Goal: Task Accomplishment & Management: Manage account settings

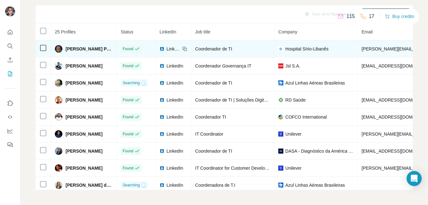
click at [94, 48] on span "Adriano Pellegrino Porcaro" at bounding box center [89, 49] width 47 height 6
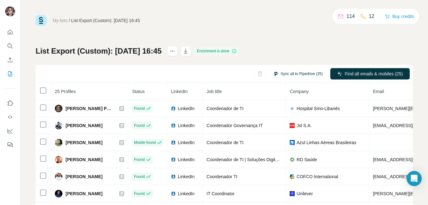
click at [291, 77] on button "Sync all to Pipedrive (25)" at bounding box center [298, 73] width 58 height 9
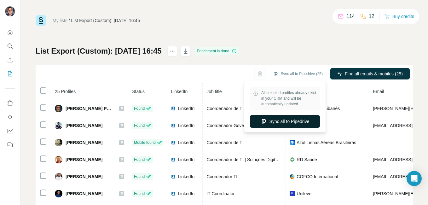
click at [281, 121] on button "Sync all to Pipedrive" at bounding box center [285, 121] width 70 height 13
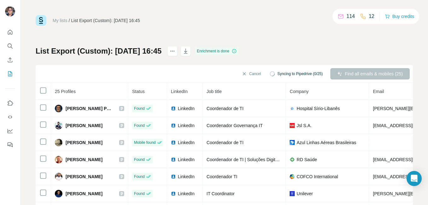
click at [283, 76] on span "Syncing to Pipedrive (0/25)" at bounding box center [300, 74] width 45 height 6
click at [236, 67] on div "Cancel Syncing to Pipedrive (0/25) Find all emails & mobiles (25)" at bounding box center [225, 74] width 378 height 18
click at [240, 73] on button "Cancel" at bounding box center [252, 73] width 28 height 11
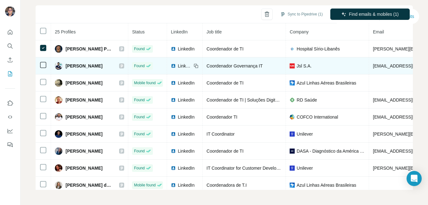
click at [45, 70] on td at bounding box center [43, 65] width 15 height 17
click at [44, 69] on td at bounding box center [43, 65] width 15 height 17
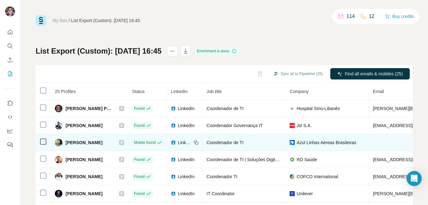
click at [82, 145] on span "Anderson Heib" at bounding box center [84, 142] width 37 height 6
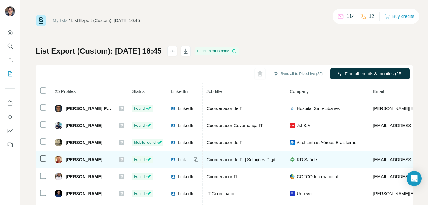
click at [90, 161] on span "Aníbal Marcondes" at bounding box center [84, 159] width 37 height 6
click at [250, 166] on td "Coordenador de TI | Soluções Digitais em Saúde, Farmácia e Assistente Virtual" at bounding box center [244, 159] width 83 height 17
click at [262, 161] on span "Coordenador de TI | Soluções Digitais em Saúde, Farmácia e Assistente Virtual" at bounding box center [285, 159] width 156 height 5
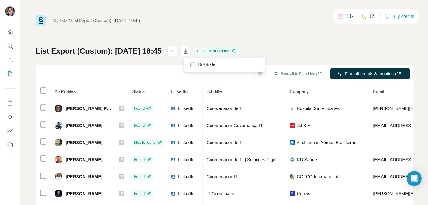
click at [191, 57] on div "Delete list" at bounding box center [224, 64] width 81 height 15
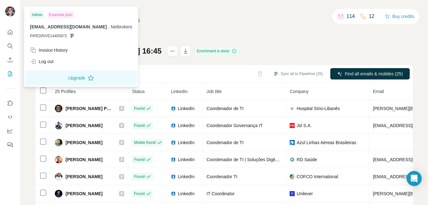
click at [9, 10] on img at bounding box center [10, 11] width 10 height 10
click at [9, 12] on img at bounding box center [10, 11] width 10 height 10
click at [9, 13] on img at bounding box center [10, 11] width 10 height 10
click at [15, 13] on div at bounding box center [11, 12] width 18 height 21
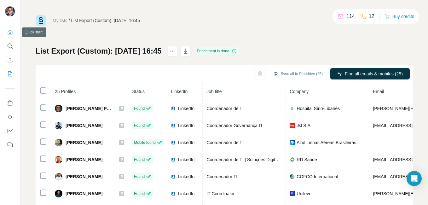
click at [11, 31] on icon "Quick start" at bounding box center [10, 32] width 6 height 6
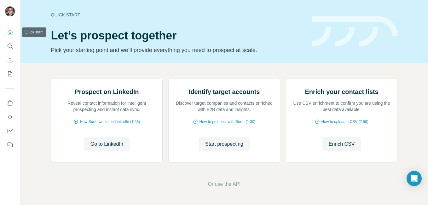
click at [11, 32] on icon "Quick start" at bounding box center [10, 32] width 6 height 6
click at [7, 73] on icon "My lists" at bounding box center [10, 74] width 6 height 6
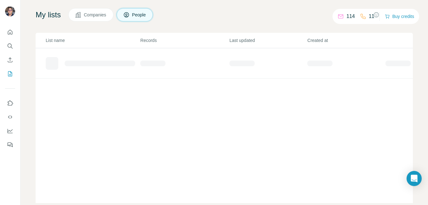
scroll to position [51, 0]
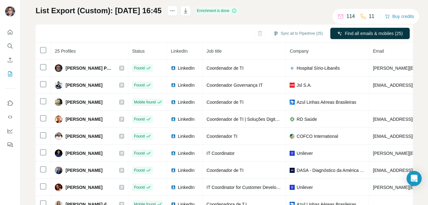
scroll to position [60, 0]
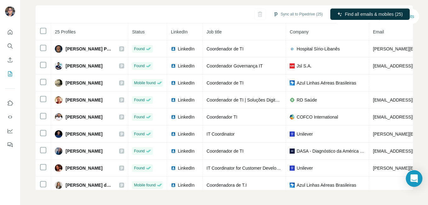
click at [416, 178] on icon "Open Intercom Messenger" at bounding box center [414, 178] width 7 height 8
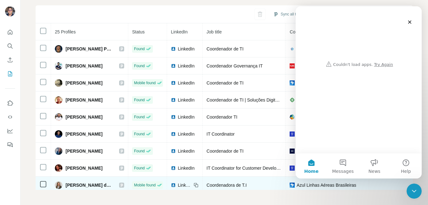
scroll to position [0, 0]
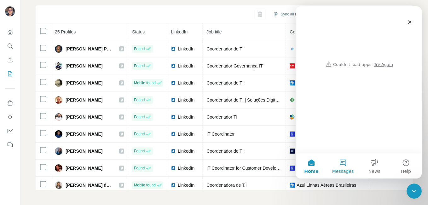
click at [338, 164] on button "Messages" at bounding box center [343, 165] width 32 height 25
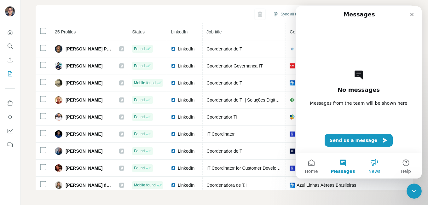
click at [365, 163] on button "News" at bounding box center [375, 165] width 32 height 25
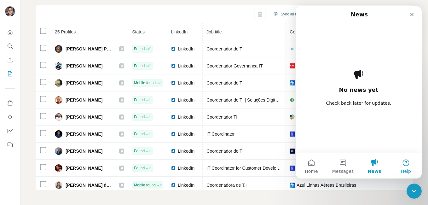
click at [416, 165] on button "Help" at bounding box center [407, 165] width 32 height 25
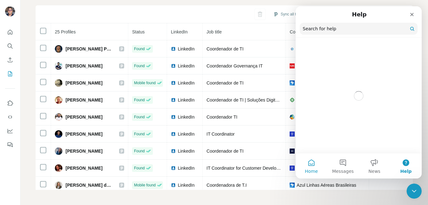
click at [315, 157] on button "Home" at bounding box center [312, 165] width 32 height 25
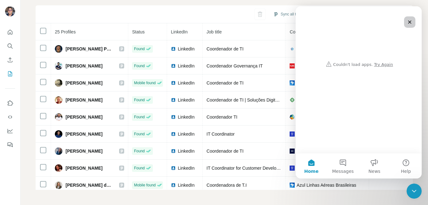
click at [408, 23] on icon "Close" at bounding box center [410, 22] width 5 height 5
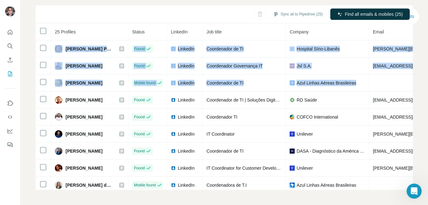
drag, startPoint x: 416, startPoint y: 82, endPoint x: 422, endPoint y: 37, distance: 45.2
click at [422, 37] on div "My lists / List Export (Custom): 27/08/2025 16:45 114 11 Buy credits List Expor…" at bounding box center [225, 102] width 408 height 205
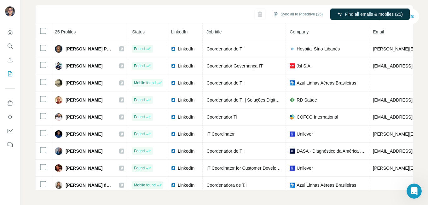
click at [130, 19] on div "Sync all to Pipedrive (25) Find all emails & mobiles (25)" at bounding box center [225, 14] width 378 height 18
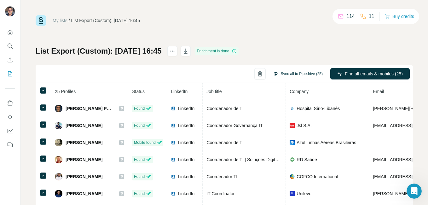
click at [308, 72] on button "Sync all to Pipedrive (25)" at bounding box center [298, 73] width 58 height 9
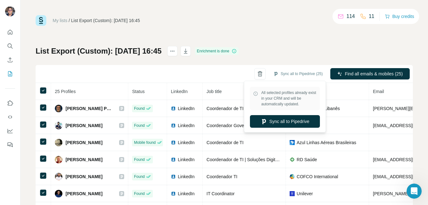
click at [284, 93] on span "All selected profiles already exist in your CRM and will be automatically updat…" at bounding box center [290, 98] width 56 height 17
click at [281, 120] on button "Sync all to Pipedrive" at bounding box center [285, 121] width 70 height 13
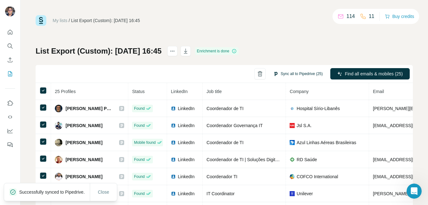
click at [300, 77] on button "Sync all to Pipedrive (25)" at bounding box center [298, 73] width 58 height 9
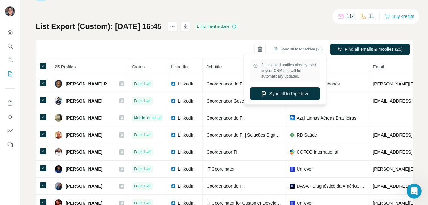
scroll to position [32, 0]
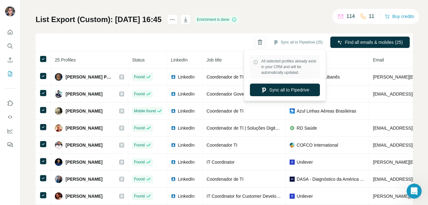
click at [177, 36] on div "Sync all to Pipedrive (25) Find all emails & mobiles (25)" at bounding box center [225, 42] width 378 height 18
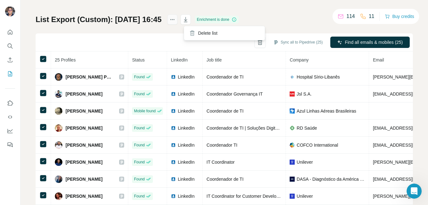
click at [178, 16] on button "actions" at bounding box center [173, 20] width 10 height 10
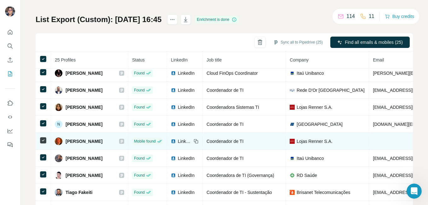
scroll to position [60, 0]
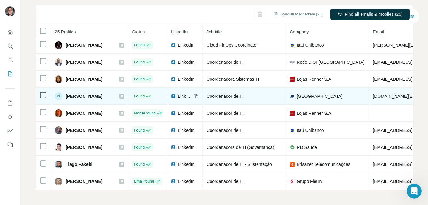
click at [46, 95] on icon at bounding box center [43, 95] width 8 height 8
click at [46, 96] on icon at bounding box center [43, 95] width 8 height 8
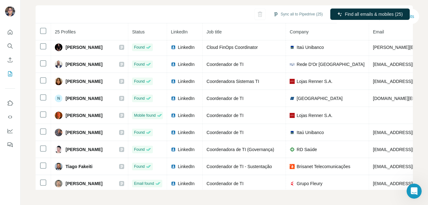
scroll to position [279, 0]
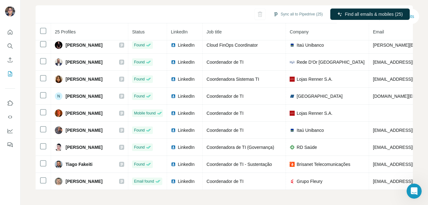
click at [47, 31] on th at bounding box center [43, 31] width 15 height 17
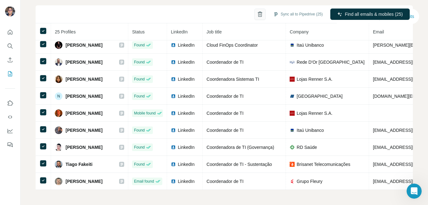
click at [258, 16] on icon "button" at bounding box center [259, 14] width 3 height 4
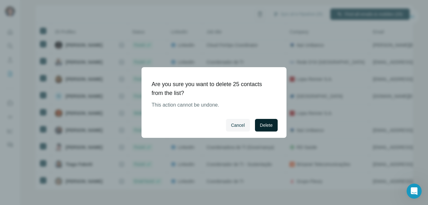
click at [271, 123] on span "Delete" at bounding box center [266, 125] width 13 height 6
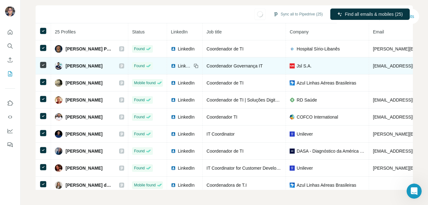
scroll to position [0, 0]
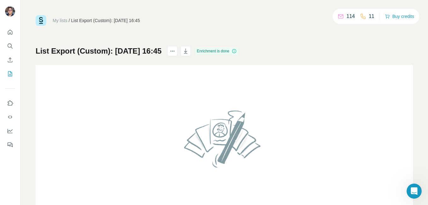
click at [114, 46] on div "My lists / List Export (Custom): 27/08/2025 16:45 114 11 Buy credits List Expor…" at bounding box center [225, 117] width 378 height 205
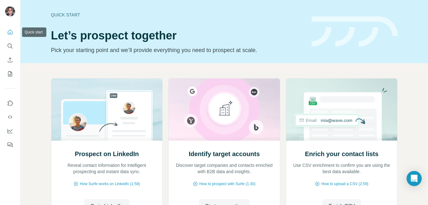
click at [11, 27] on button "Quick start" at bounding box center [10, 31] width 10 height 11
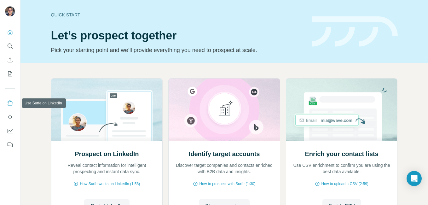
click at [12, 106] on icon "Use Surfe on LinkedIn" at bounding box center [10, 103] width 6 height 6
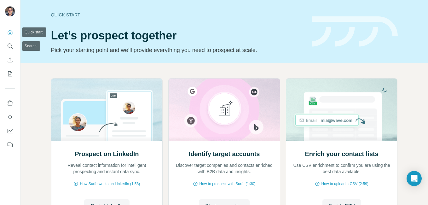
click at [12, 29] on button "Quick start" at bounding box center [10, 31] width 10 height 11
click at [14, 14] on img at bounding box center [10, 11] width 10 height 10
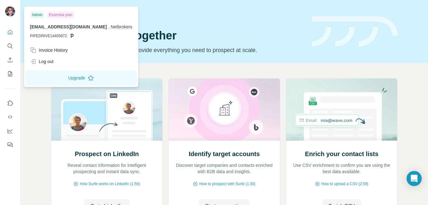
click at [14, 14] on img at bounding box center [10, 11] width 10 height 10
click at [15, 47] on div at bounding box center [10, 87] width 20 height 128
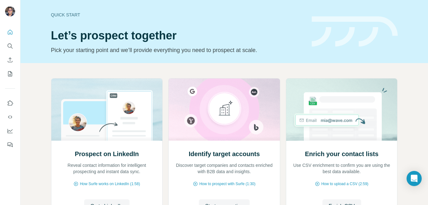
click at [12, 44] on icon "Search" at bounding box center [10, 46] width 6 height 6
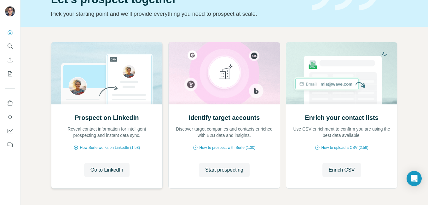
scroll to position [60, 0]
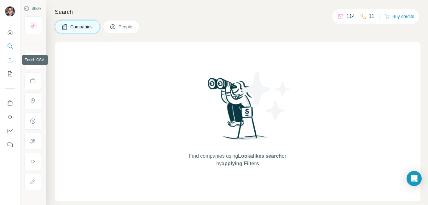
click at [11, 64] on button "Enrich CSV" at bounding box center [10, 59] width 10 height 11
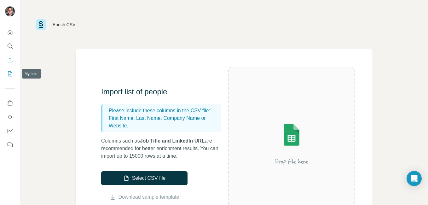
click at [7, 76] on button "My lists" at bounding box center [10, 73] width 10 height 11
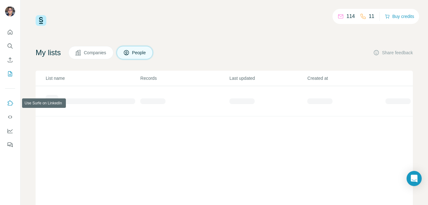
click at [9, 102] on icon "Use Surfe on LinkedIn" at bounding box center [10, 102] width 5 height 5
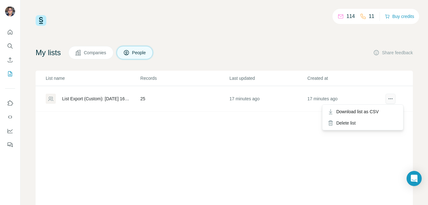
click at [390, 99] on button "actions" at bounding box center [391, 99] width 10 height 10
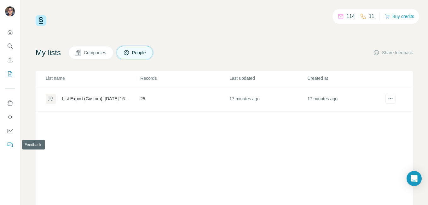
click at [14, 142] on button "Feedback" at bounding box center [10, 144] width 10 height 11
click at [10, 131] on icon "Dashboard" at bounding box center [10, 131] width 6 height 6
click at [88, 55] on span "Companies" at bounding box center [95, 53] width 23 height 6
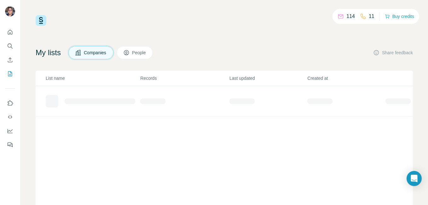
click at [98, 53] on span "Companies" at bounding box center [95, 53] width 23 height 6
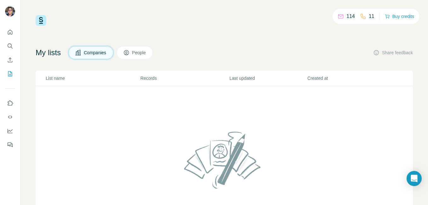
click at [130, 51] on icon at bounding box center [126, 53] width 6 height 6
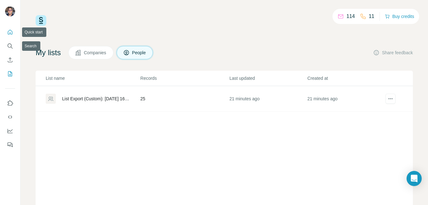
click at [11, 36] on button "Quick start" at bounding box center [10, 31] width 10 height 11
click at [13, 33] on icon "Quick start" at bounding box center [10, 32] width 6 height 6
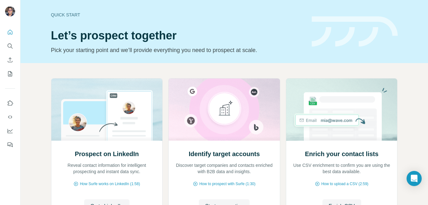
click at [142, 33] on h1 "Let’s prospect together" at bounding box center [177, 35] width 253 height 13
click at [58, 12] on div "Quick start" at bounding box center [177, 15] width 253 height 6
click at [58, 14] on div "Quick start" at bounding box center [177, 15] width 253 height 6
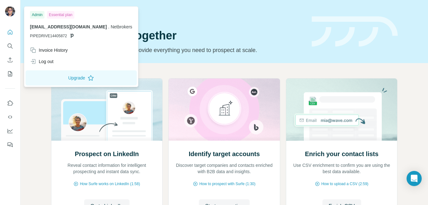
click at [11, 11] on img at bounding box center [10, 11] width 10 height 10
click at [52, 46] on div "Invoice History" at bounding box center [81, 49] width 110 height 11
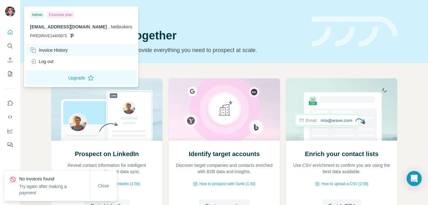
click at [60, 49] on div "Invoice History" at bounding box center [49, 50] width 38 height 6
click at [8, 48] on icon "Search" at bounding box center [10, 46] width 6 height 6
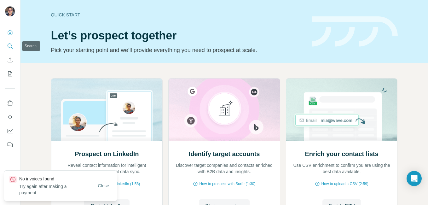
click at [10, 49] on icon "Search" at bounding box center [10, 46] width 6 height 6
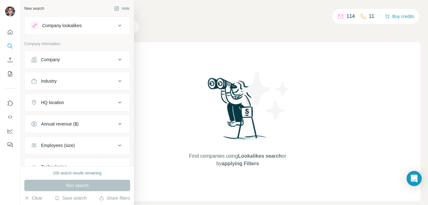
click at [74, 25] on div "Company lookalikes" at bounding box center [61, 25] width 39 height 6
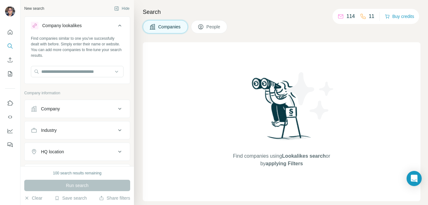
click at [114, 31] on button "Company lookalikes" at bounding box center [77, 27] width 105 height 18
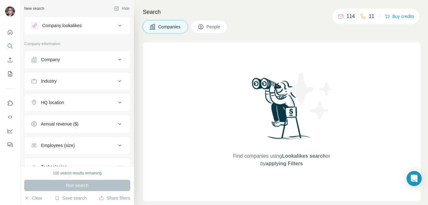
click at [116, 25] on icon at bounding box center [120, 26] width 8 height 8
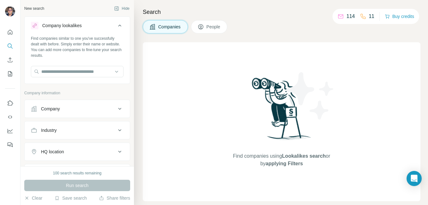
click at [116, 25] on icon at bounding box center [120, 26] width 8 height 8
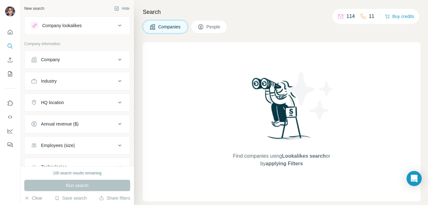
click at [71, 57] on div "Company" at bounding box center [73, 59] width 85 height 6
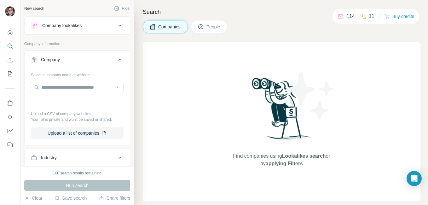
click at [74, 57] on div "Company" at bounding box center [73, 59] width 85 height 6
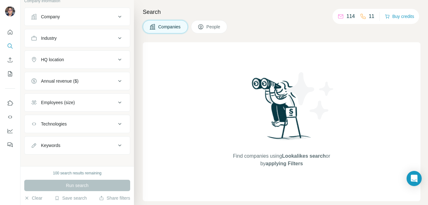
scroll to position [49, 0]
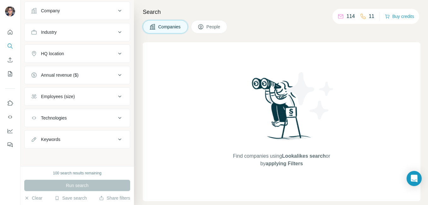
click at [84, 146] on button "Keywords" at bounding box center [77, 139] width 105 height 15
click at [83, 146] on button "Keywords" at bounding box center [77, 141] width 105 height 18
click at [13, 60] on icon "Enrich CSV" at bounding box center [10, 60] width 6 height 6
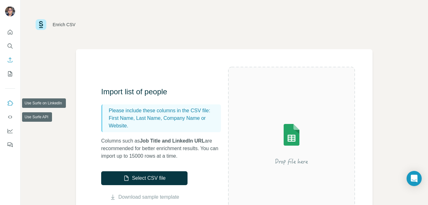
click at [8, 99] on button "Use Surfe on LinkedIn" at bounding box center [10, 102] width 10 height 11
click at [15, 115] on button "Use Surfe API" at bounding box center [10, 116] width 10 height 11
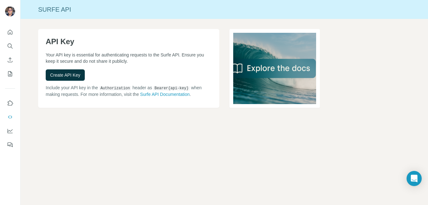
click at [12, 40] on nav at bounding box center [10, 52] width 10 height 53
click at [12, 27] on button "Quick start" at bounding box center [10, 31] width 10 height 11
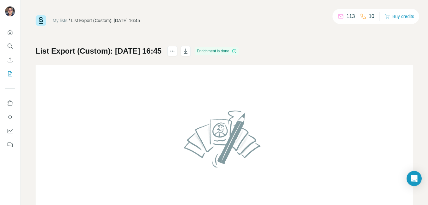
click at [116, 100] on td at bounding box center [225, 142] width 378 height 155
click at [99, 77] on td at bounding box center [225, 142] width 378 height 155
click at [22, 0] on div "My lists / List Export (Custom): 27/08/2025 16:45 112 9 Buy credits List Export…" at bounding box center [225, 102] width 408 height 205
click at [8, 71] on icon "My lists" at bounding box center [10, 74] width 6 height 6
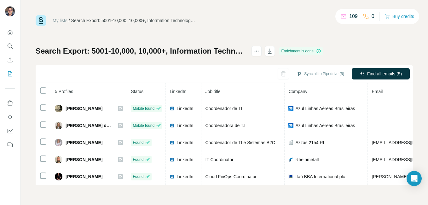
click at [123, 18] on div "Search Export: 5001-10,000, 10,000+, Information Technology Coordinator, [GEOGR…" at bounding box center [134, 20] width 126 height 6
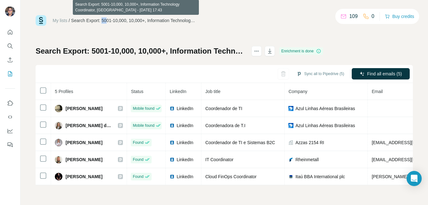
drag, startPoint x: 110, startPoint y: 21, endPoint x: 118, endPoint y: 25, distance: 9.2
click at [115, 25] on div "My lists / Search Export: 5001-10,000, 10,000+, Information Technology Coordina…" at bounding box center [117, 20] width 162 height 11
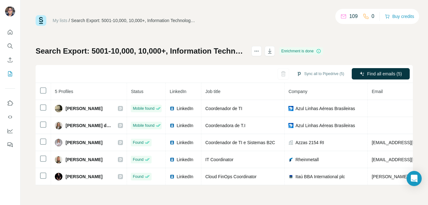
drag, startPoint x: 118, startPoint y: 25, endPoint x: 229, endPoint y: 61, distance: 116.7
click at [229, 61] on div "Search Export: 5001-10,000, 10,000+, Information Technology Coordinator, Brazil…" at bounding box center [225, 115] width 378 height 139
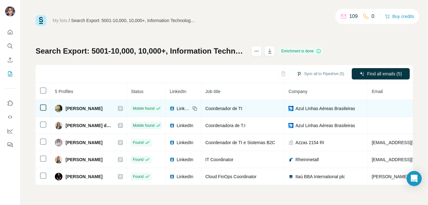
click at [71, 108] on span "Anderson Heib" at bounding box center [84, 108] width 37 height 6
click at [57, 106] on img at bounding box center [59, 109] width 8 height 8
click at [108, 109] on td "Anderson Heib" at bounding box center [89, 108] width 76 height 17
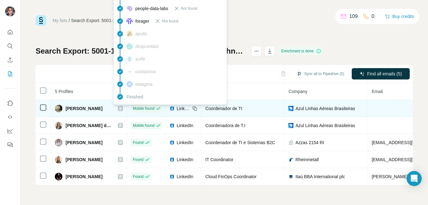
click at [133, 107] on span "Mobile found" at bounding box center [144, 109] width 22 height 6
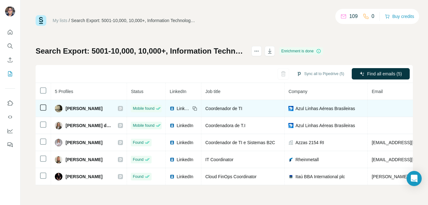
click at [98, 113] on td "Anderson Heib" at bounding box center [89, 108] width 76 height 17
click at [109, 109] on td "Anderson Heib" at bounding box center [89, 108] width 76 height 17
click at [108, 109] on td "Anderson Heib" at bounding box center [89, 108] width 76 height 17
click at [109, 110] on td "Anderson Heib" at bounding box center [89, 108] width 76 height 17
click at [93, 111] on span "Anderson Heib" at bounding box center [84, 108] width 37 height 6
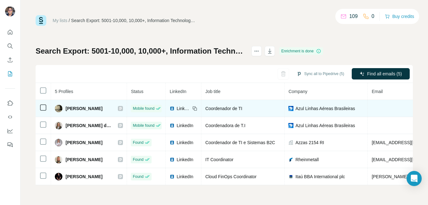
click at [85, 107] on span "Anderson Heib" at bounding box center [84, 108] width 37 height 6
click at [98, 106] on div "Anderson Heib" at bounding box center [89, 109] width 68 height 8
drag, startPoint x: 102, startPoint y: 106, endPoint x: 107, endPoint y: 107, distance: 4.5
click at [118, 106] on div at bounding box center [120, 108] width 5 height 5
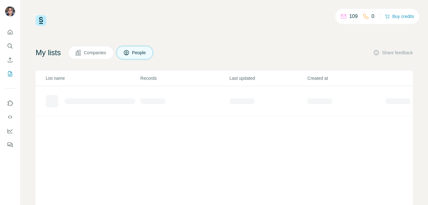
scroll to position [30, 0]
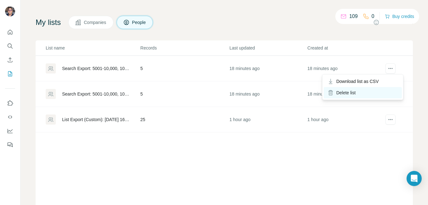
click at [371, 91] on div "Delete list" at bounding box center [363, 92] width 78 height 11
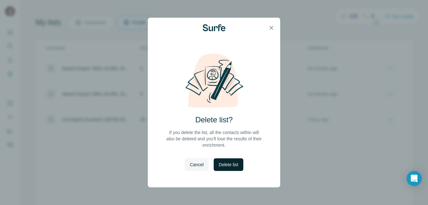
click at [226, 162] on span "Delete list" at bounding box center [228, 165] width 19 height 6
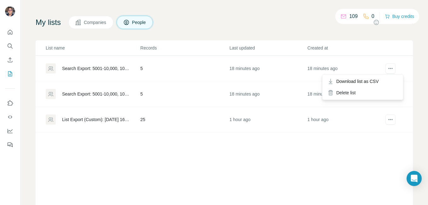
click at [386, 71] on div at bounding box center [391, 68] width 10 height 11
click at [373, 93] on div "Delete list" at bounding box center [363, 92] width 78 height 11
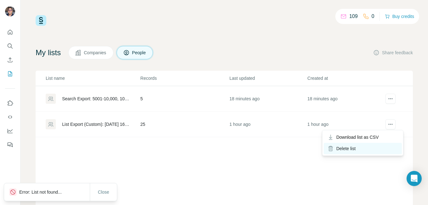
click at [370, 150] on div "Delete list" at bounding box center [363, 148] width 78 height 11
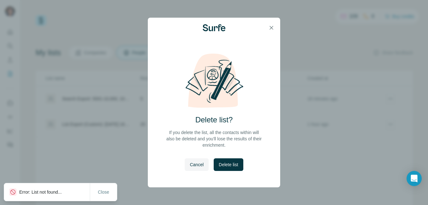
click at [243, 166] on button "Delete list" at bounding box center [228, 164] width 29 height 13
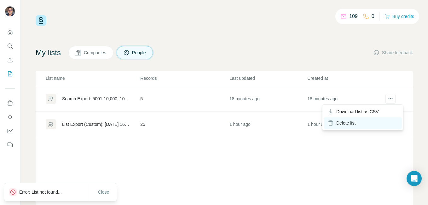
click at [367, 124] on div "Delete list" at bounding box center [363, 122] width 78 height 11
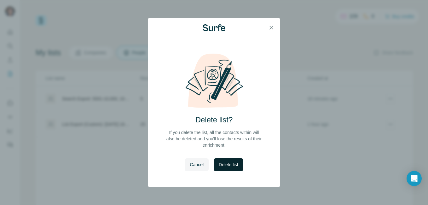
click at [232, 162] on span "Delete list" at bounding box center [228, 165] width 19 height 6
